Goal: Navigation & Orientation: Find specific page/section

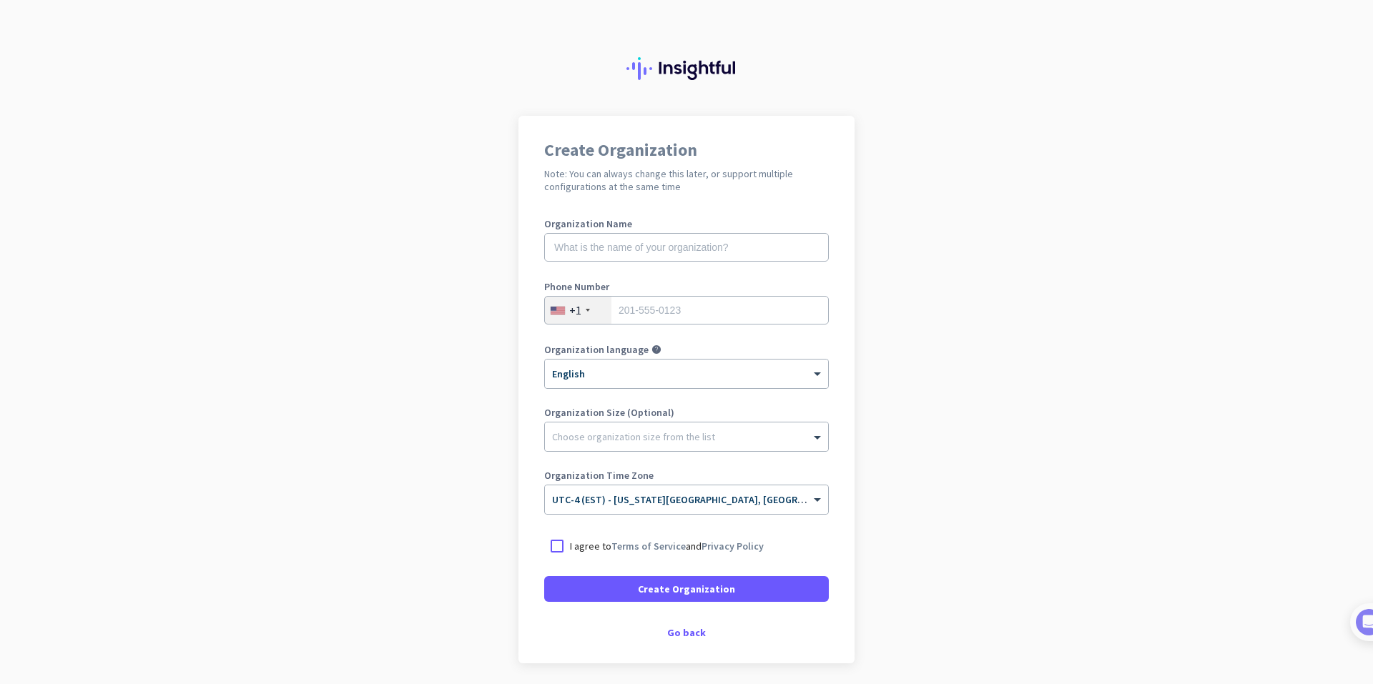
click at [690, 624] on div "Create Organization Note: You can always change this later, or support multiple…" at bounding box center [686, 390] width 336 height 548
click at [680, 636] on div "Go back" at bounding box center [686, 633] width 285 height 10
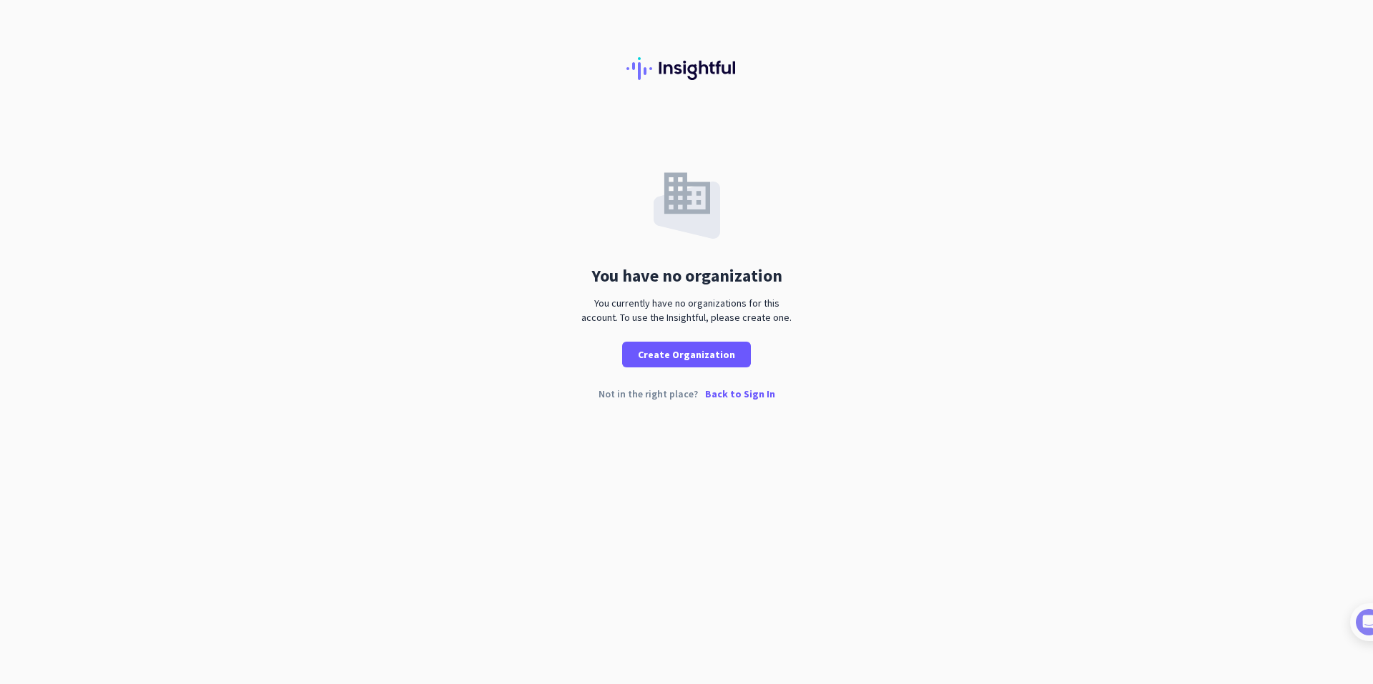
click at [721, 394] on p "Back to Sign In" at bounding box center [740, 394] width 70 height 10
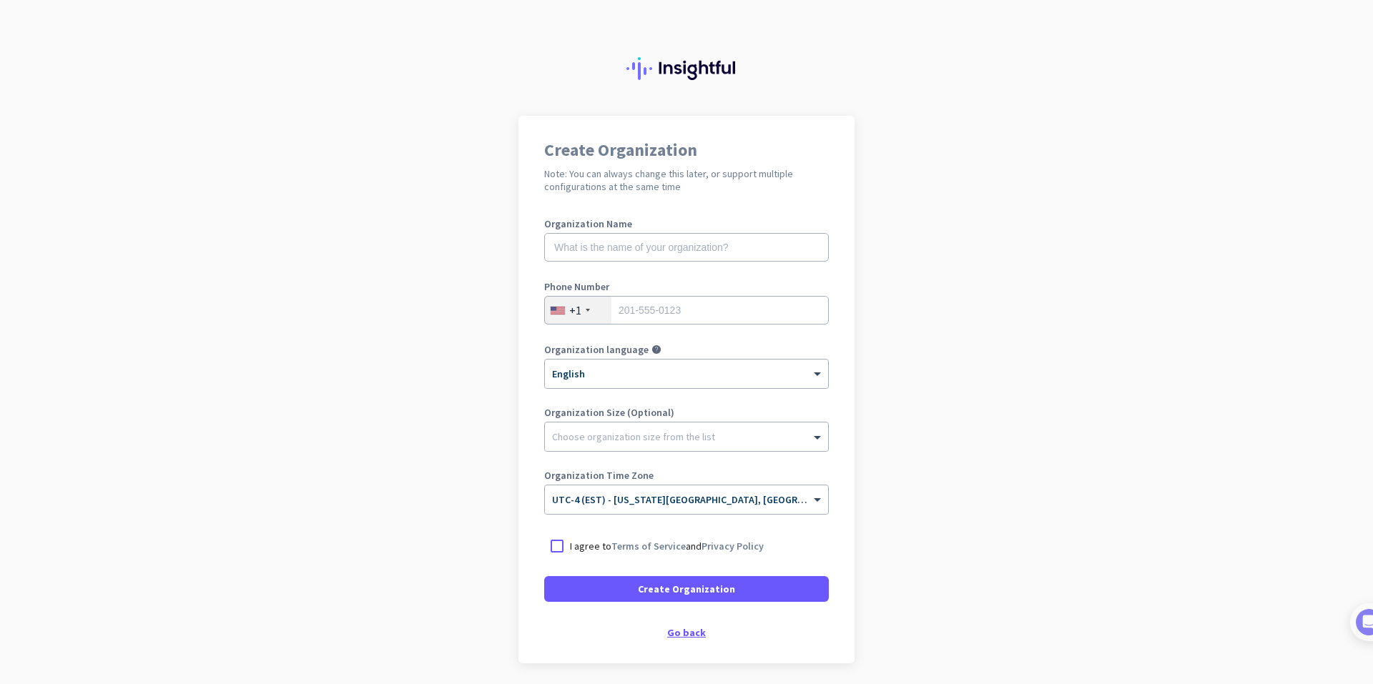
click at [678, 632] on div "Go back" at bounding box center [686, 633] width 285 height 10
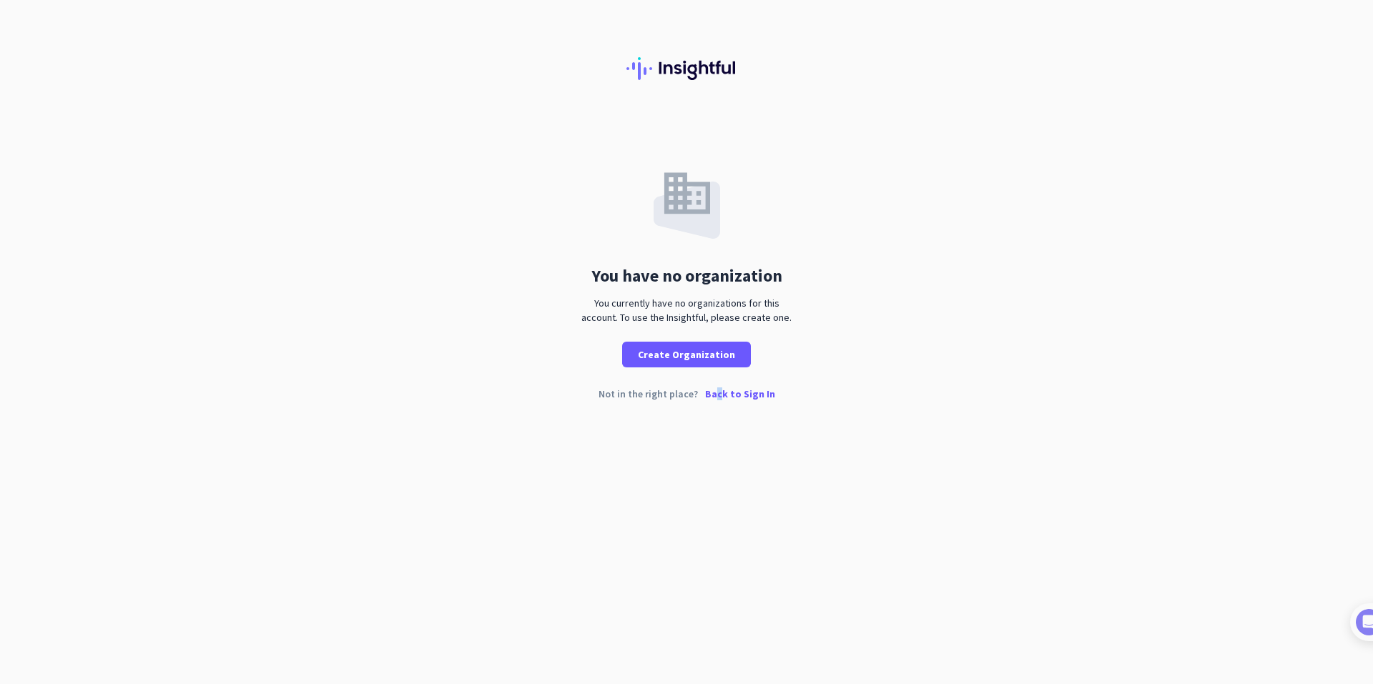
click at [717, 390] on p "Back to Sign In" at bounding box center [740, 394] width 70 height 10
